Goal: Task Accomplishment & Management: Use online tool/utility

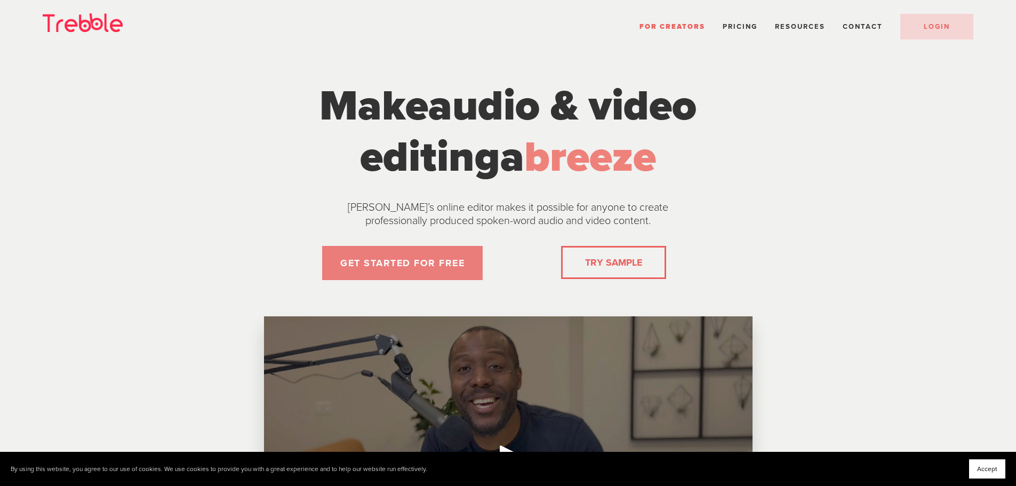
click at [424, 260] on link "GET STARTED FOR FREE" at bounding box center [402, 263] width 161 height 34
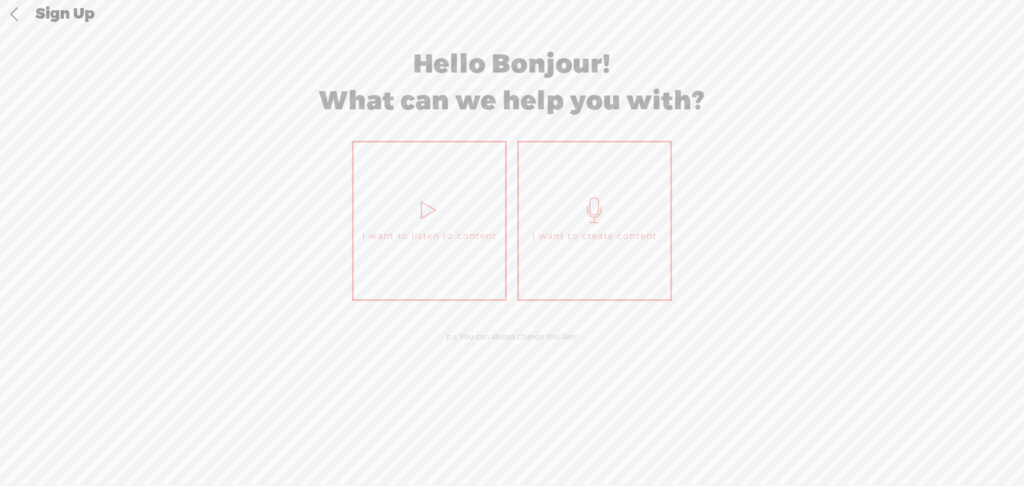
click at [650, 252] on link "I want to create content" at bounding box center [594, 221] width 155 height 160
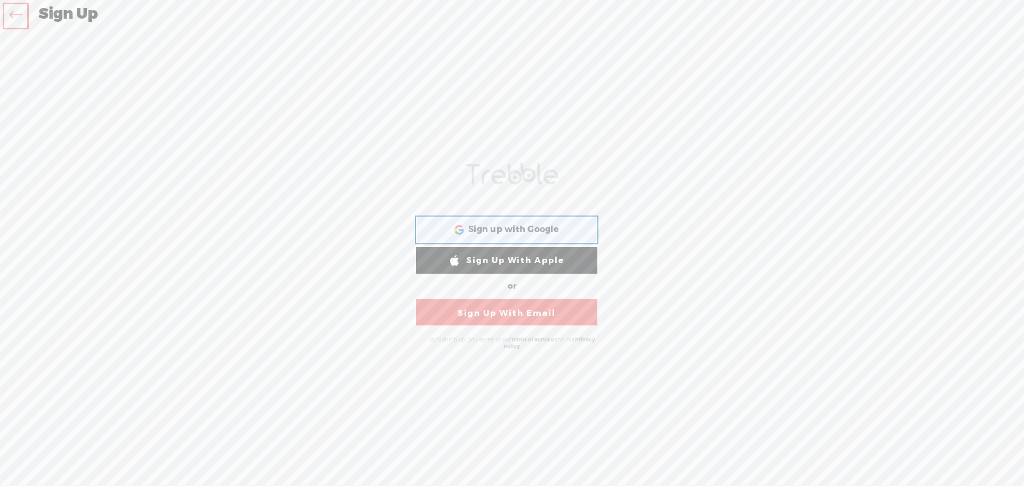
click at [572, 230] on div "Sign up with Google Sign up with Google. Opens in new tab" at bounding box center [507, 230] width 166 height 25
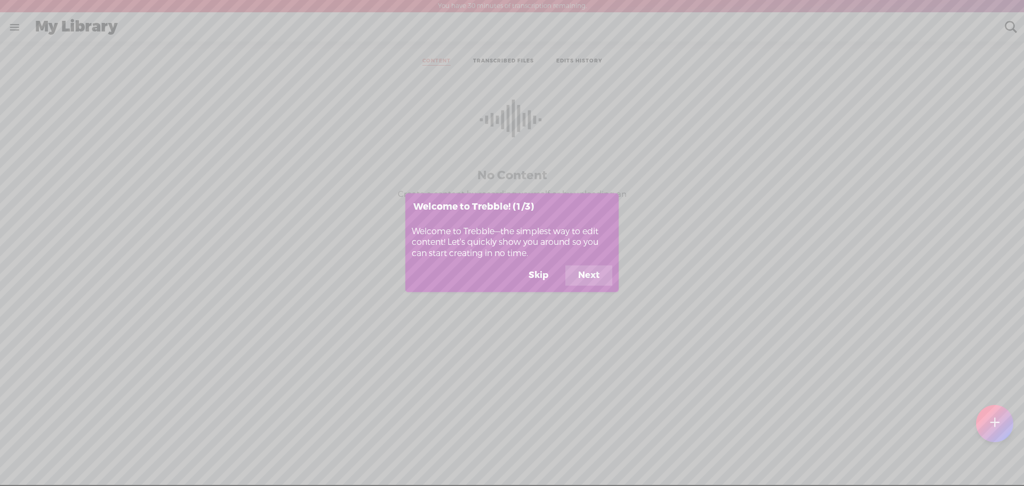
click at [546, 273] on button "Skip" at bounding box center [538, 276] width 45 height 20
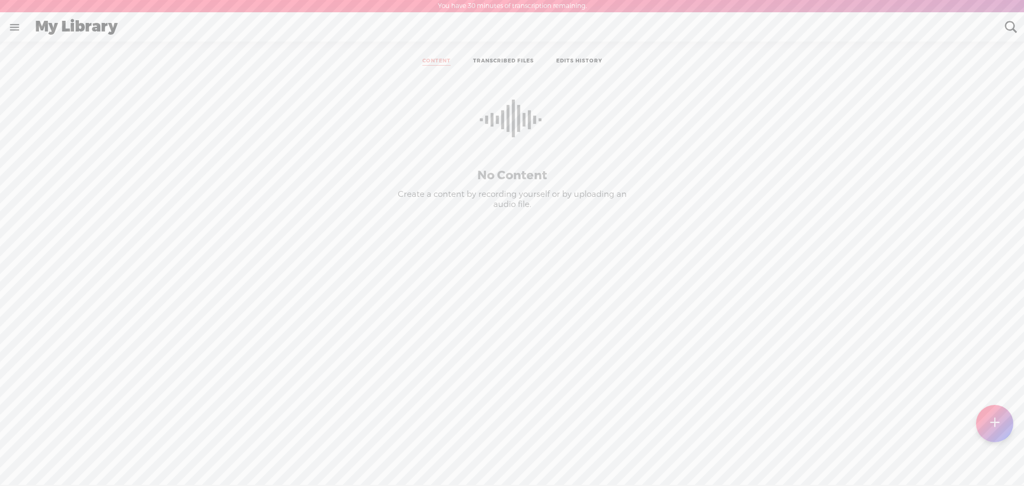
click at [482, 65] on link "TRANSCRIBED FILES" at bounding box center [503, 62] width 61 height 8
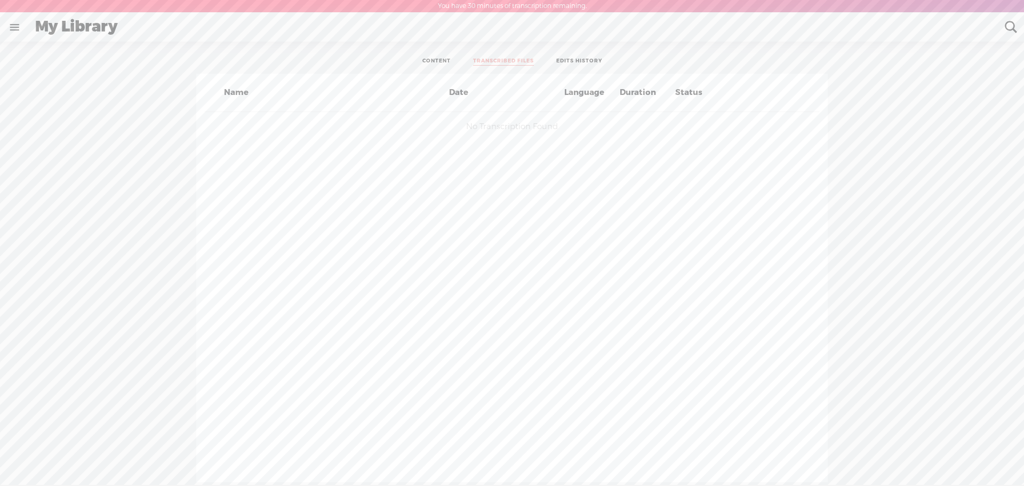
click at [427, 58] on link "CONTENT" at bounding box center [437, 62] width 28 height 8
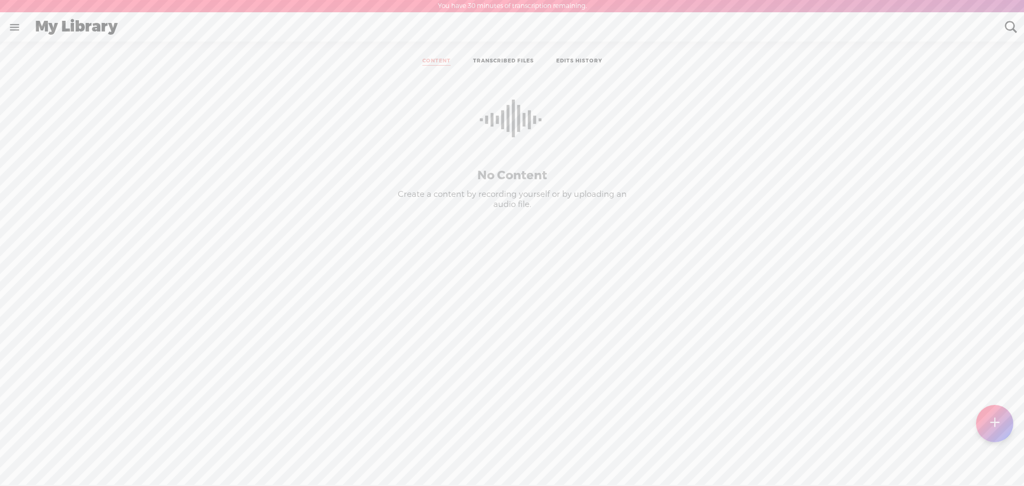
click at [490, 110] on icon at bounding box center [512, 126] width 64 height 107
click at [998, 420] on t at bounding box center [994, 423] width 9 height 23
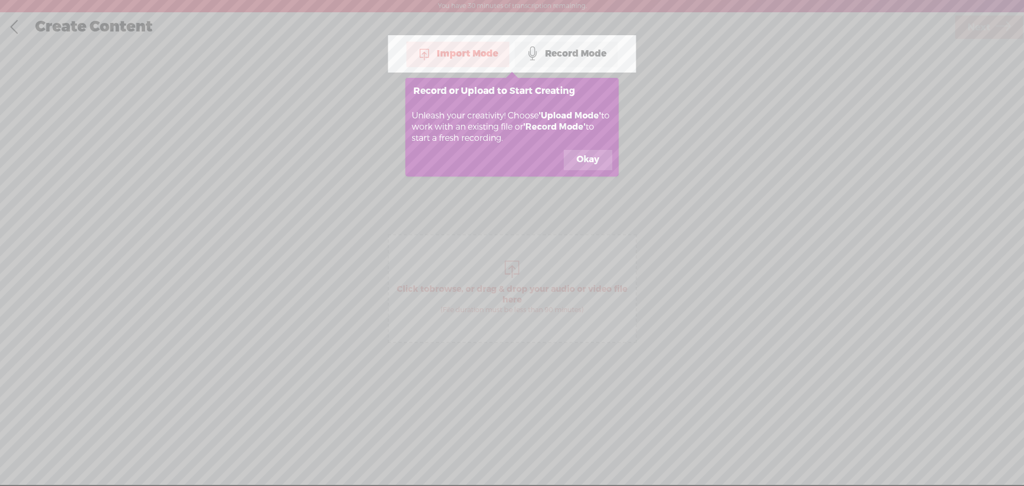
click at [468, 61] on div "Import Mode" at bounding box center [458, 54] width 103 height 27
click at [580, 161] on button "Okay" at bounding box center [588, 160] width 49 height 20
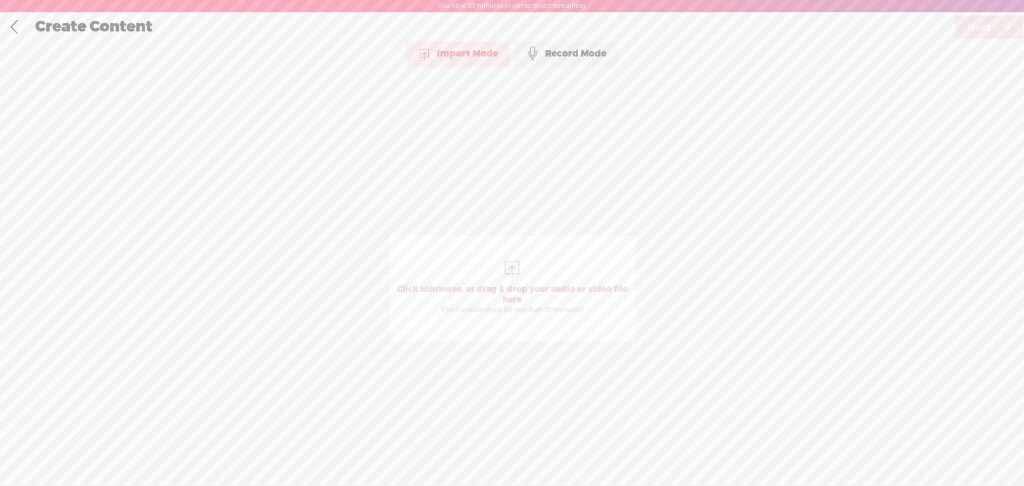
click at [536, 274] on span "Click to browse , or drag & drop your audio or video file here (File duration m…" at bounding box center [512, 288] width 249 height 109
click at [460, 52] on div "Import Mode" at bounding box center [458, 54] width 103 height 27
click at [977, 21] on span "Next" at bounding box center [979, 27] width 23 height 27
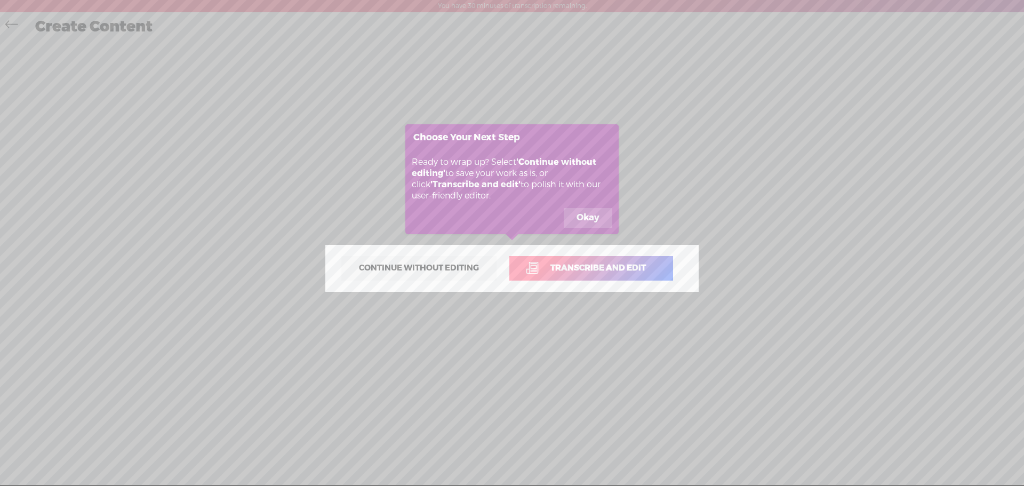
click at [587, 219] on button "Okay" at bounding box center [588, 218] width 49 height 20
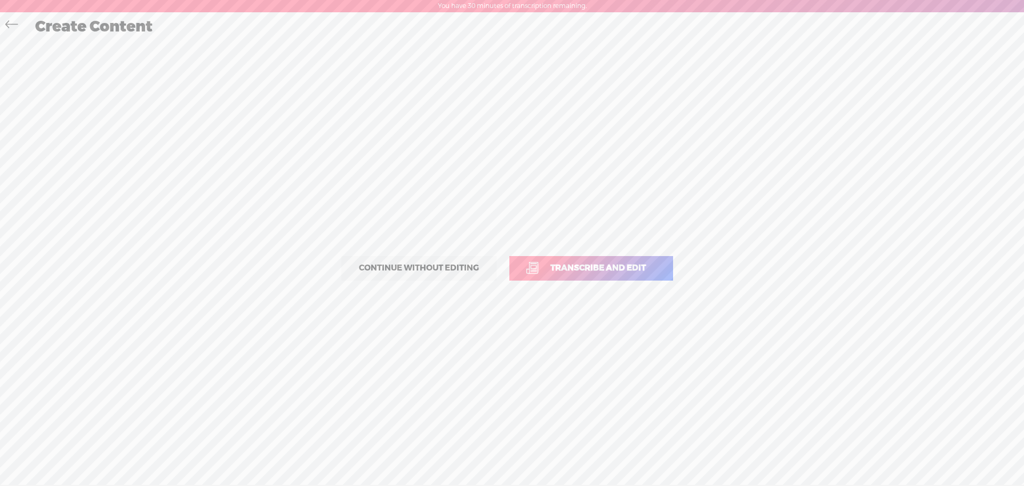
click at [468, 272] on span "Continue without editing" at bounding box center [419, 268] width 142 height 15
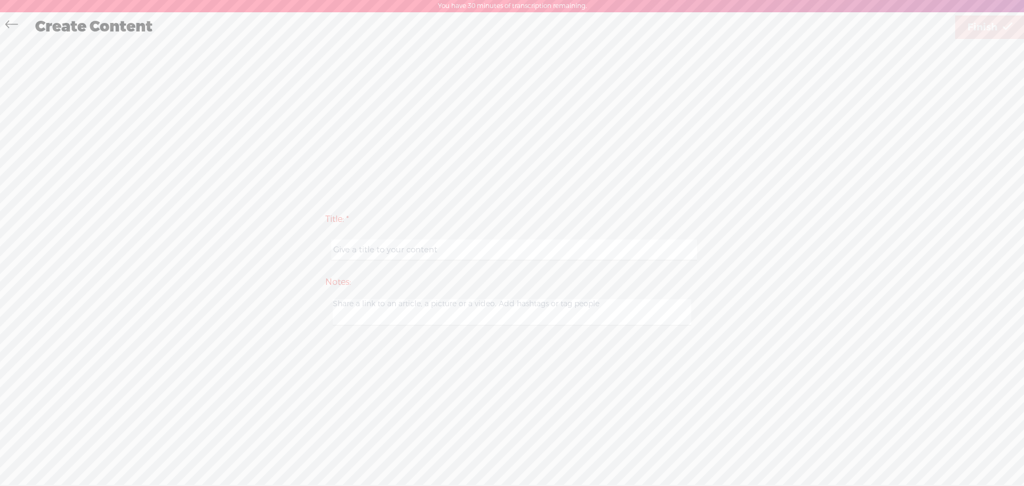
click at [1, 27] on div at bounding box center [14, 27] width 27 height 28
click at [4, 27] on link at bounding box center [14, 25] width 24 height 21
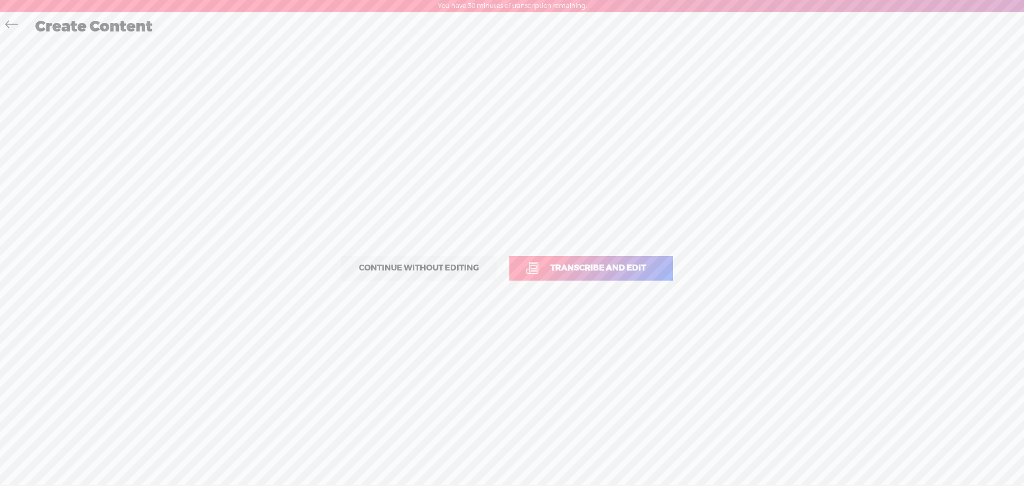
click at [552, 258] on link "Transcribe and edit" at bounding box center [591, 268] width 164 height 25
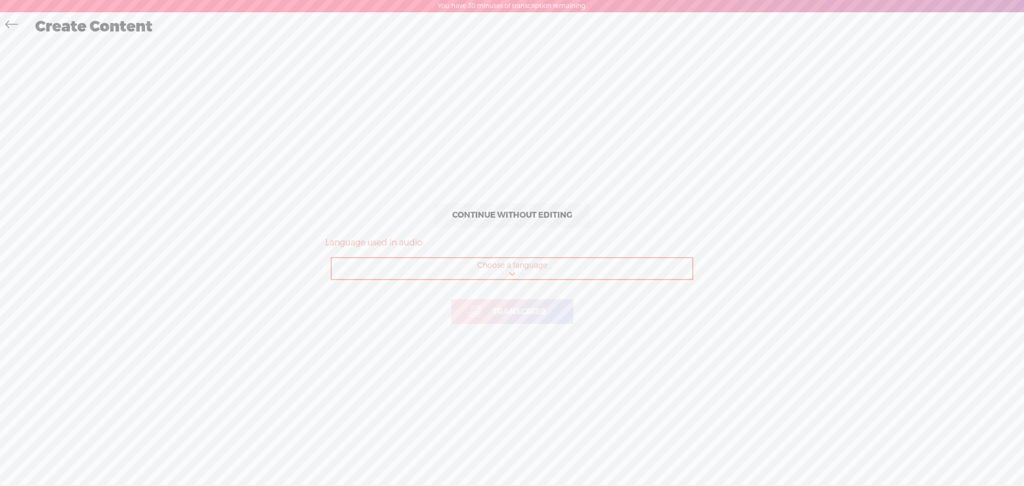
click at [552, 270] on select "Choose a language Afrikaans Albanian Amharic Arabic, Gulf Arabic, Modern Standa…" at bounding box center [513, 269] width 362 height 22
select select "en-US"
click at [332, 258] on select "Choose a language Afrikaans Albanian Amharic Arabic, Gulf Arabic, Modern Standa…" at bounding box center [513, 269] width 362 height 22
click at [520, 310] on span "Transcribe" at bounding box center [519, 312] width 76 height 12
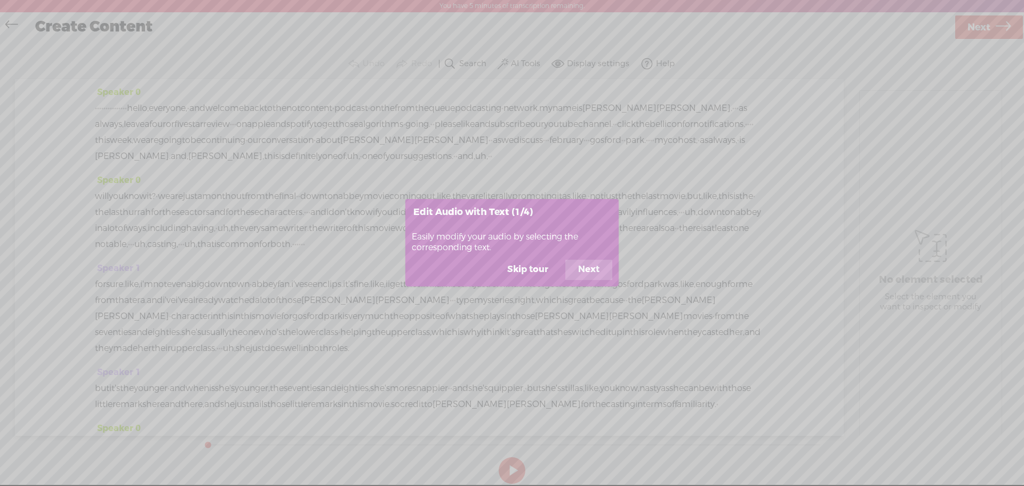
click at [544, 268] on button "Skip tour" at bounding box center [528, 270] width 67 height 20
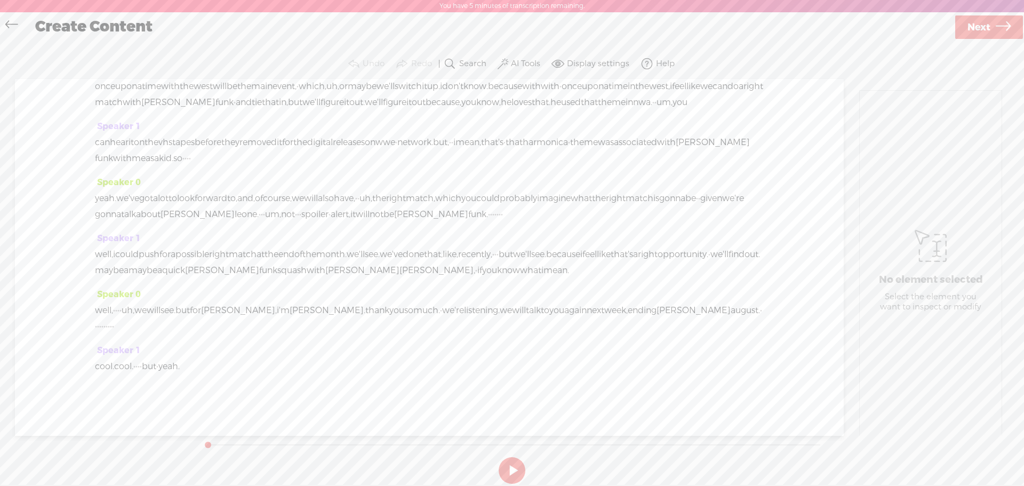
scroll to position [5784, 0]
